Goal: Task Accomplishment & Management: Manage account settings

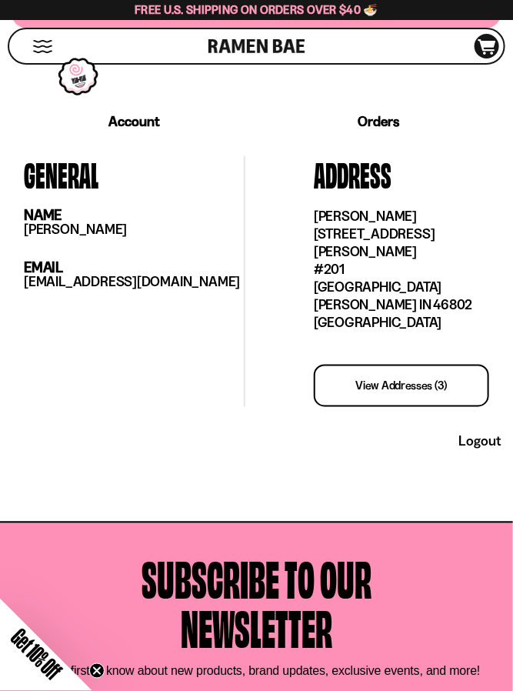
scroll to position [259, 0]
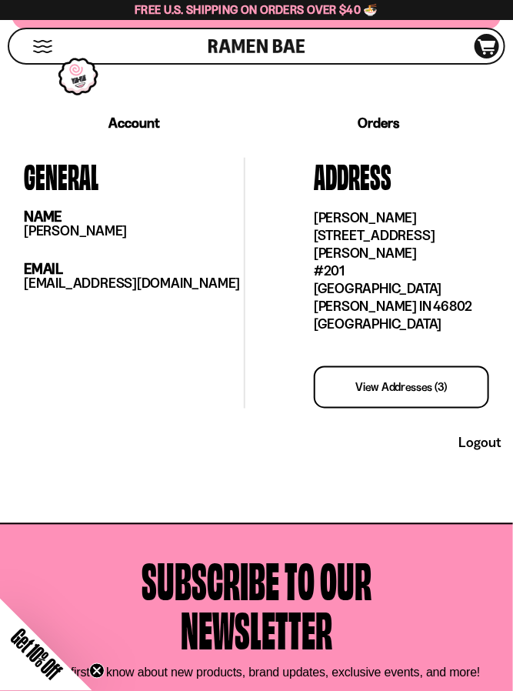
click at [406, 366] on link "view addresses (3)" at bounding box center [401, 387] width 175 height 42
